Goal: Register for event/course

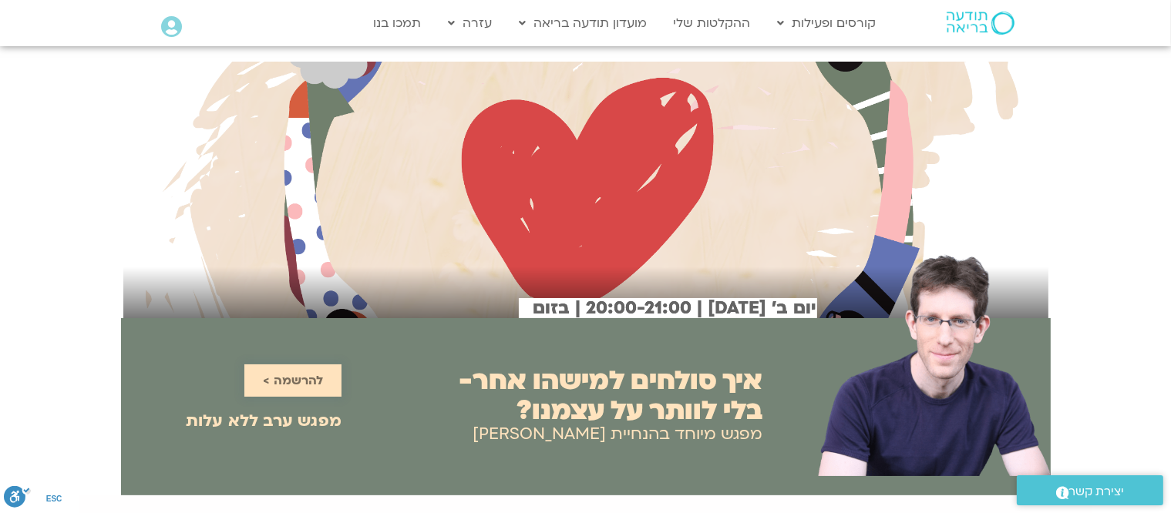
click at [291, 378] on span "להרשמה >" at bounding box center [293, 381] width 60 height 14
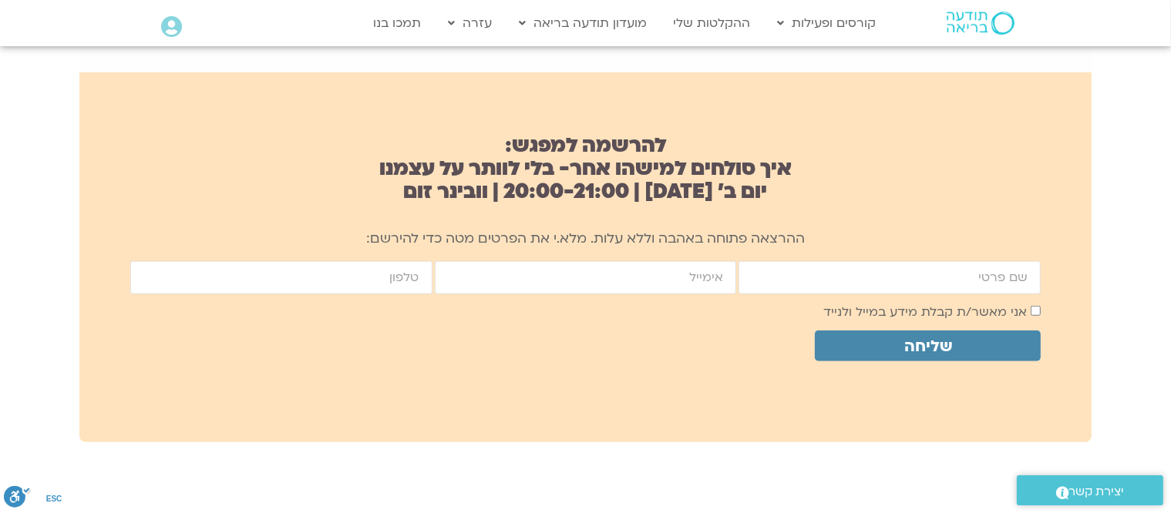
scroll to position [1025, 0]
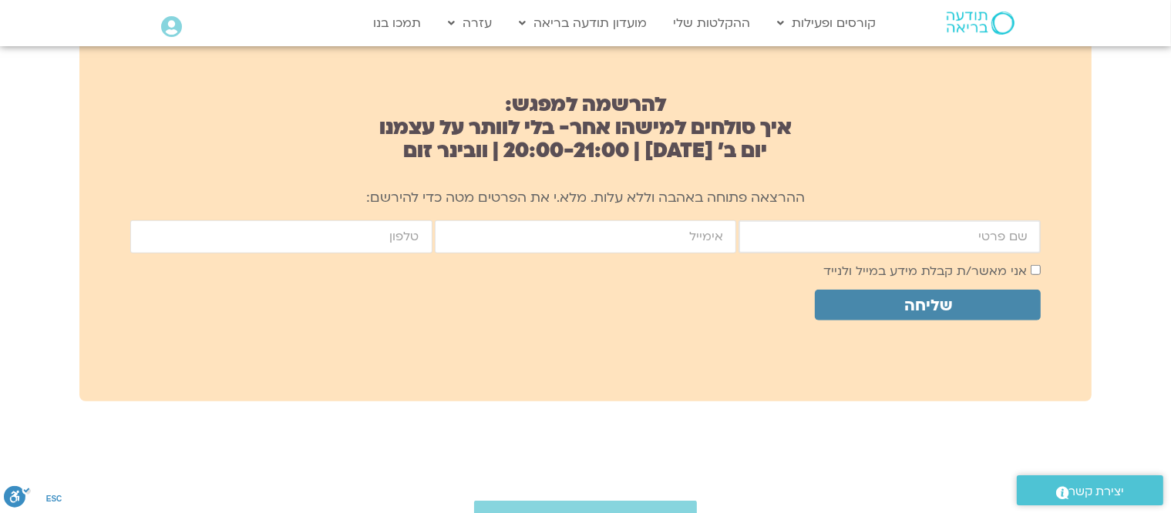
click at [1014, 238] on input "firstname" at bounding box center [890, 236] width 302 height 33
type input "h"
type input "[PERSON_NAME]"
click at [550, 234] on input "email" at bounding box center [586, 236] width 302 height 33
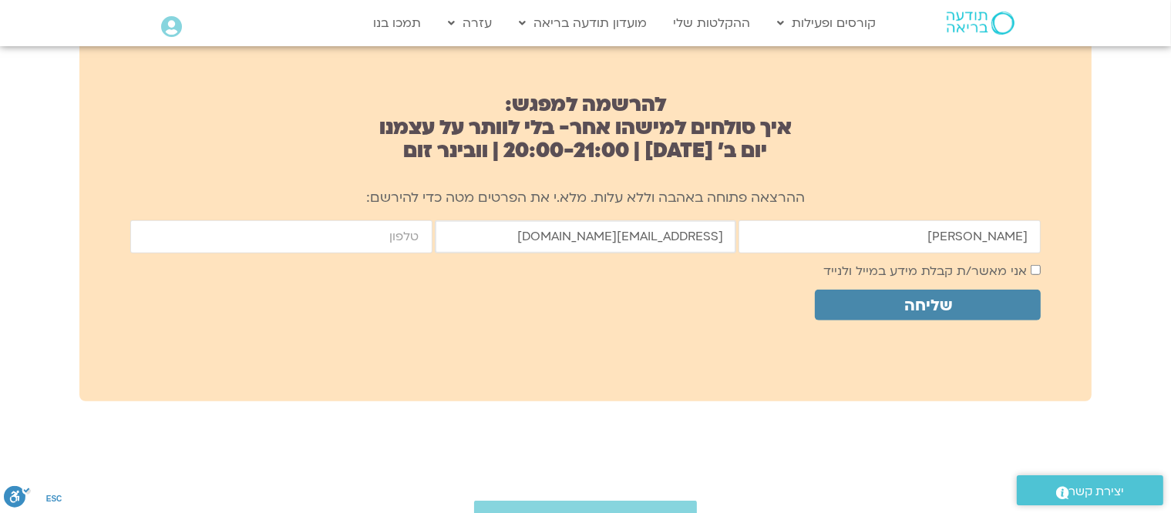
type input "[EMAIL_ADDRESS][DOMAIN_NAME]"
click at [352, 233] on input "cellphone" at bounding box center [281, 236] width 302 height 33
type input "0548089296"
click at [971, 301] on span "שליחה" at bounding box center [927, 306] width 189 height 18
